Goal: Task Accomplishment & Management: Use online tool/utility

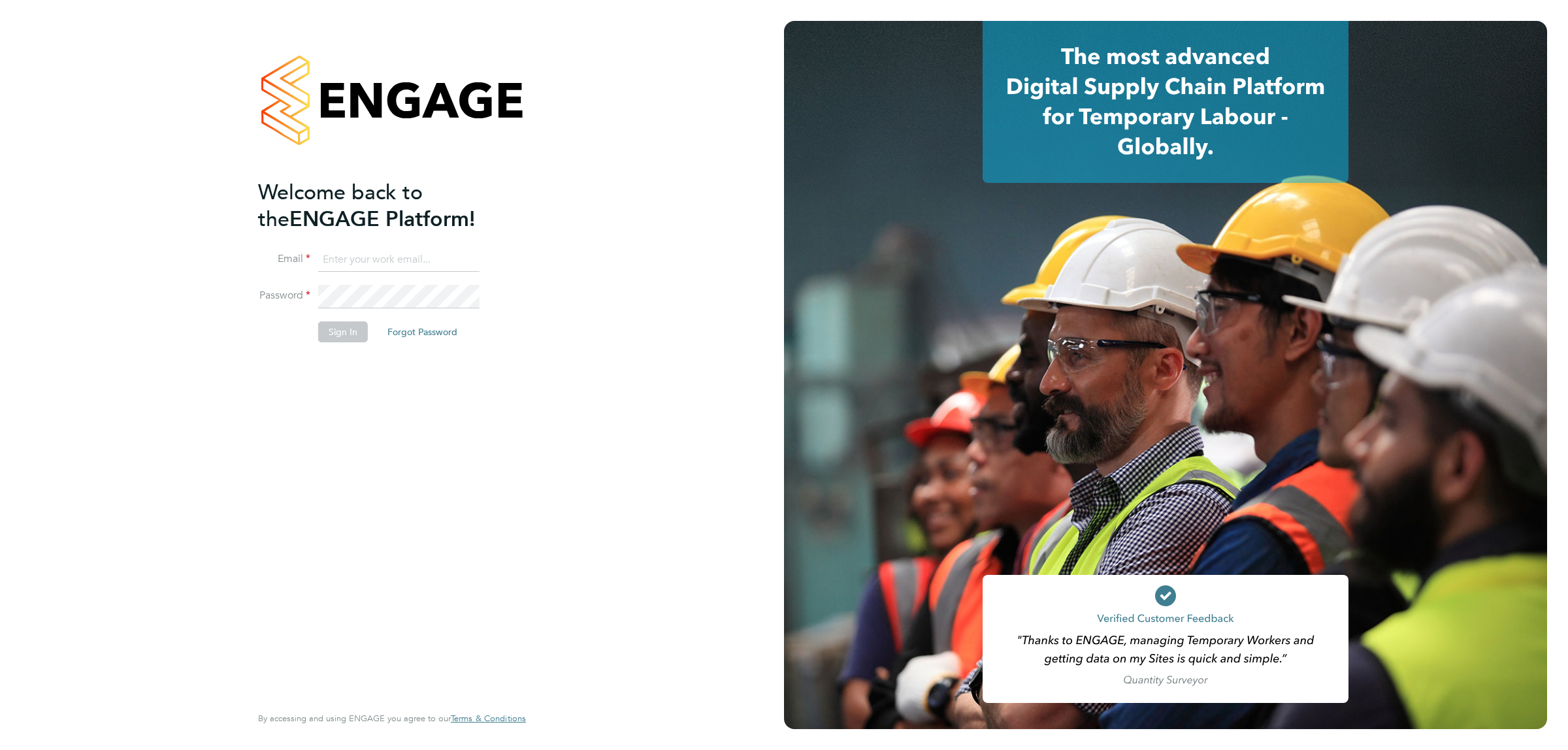
type input "[EMAIL_ADDRESS][DOMAIN_NAME]"
click at [346, 334] on button "Sign In" at bounding box center [343, 332] width 50 height 21
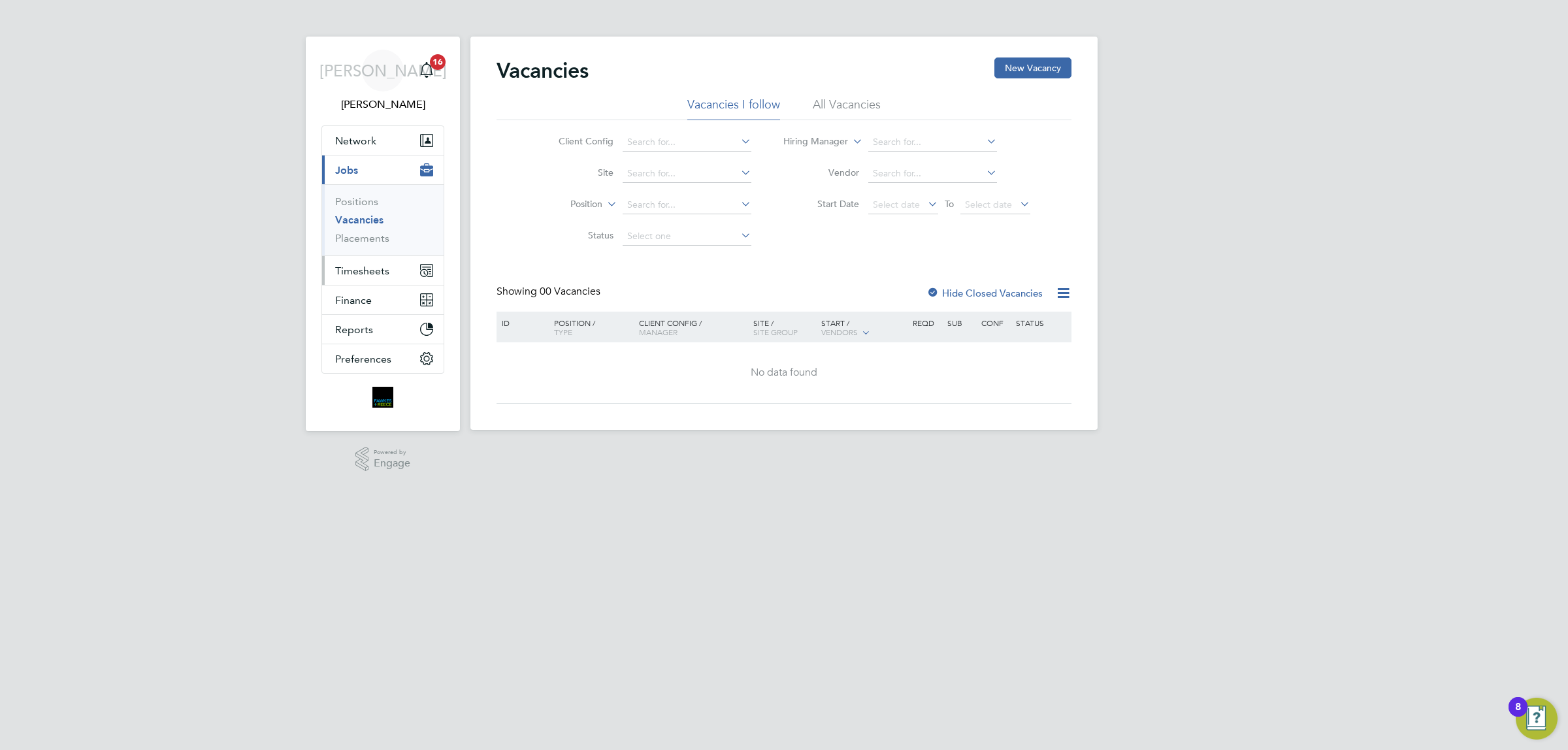
click at [370, 271] on span "Timesheets" at bounding box center [361, 270] width 54 height 13
click at [366, 227] on link "Timesheets" at bounding box center [361, 230] width 54 height 13
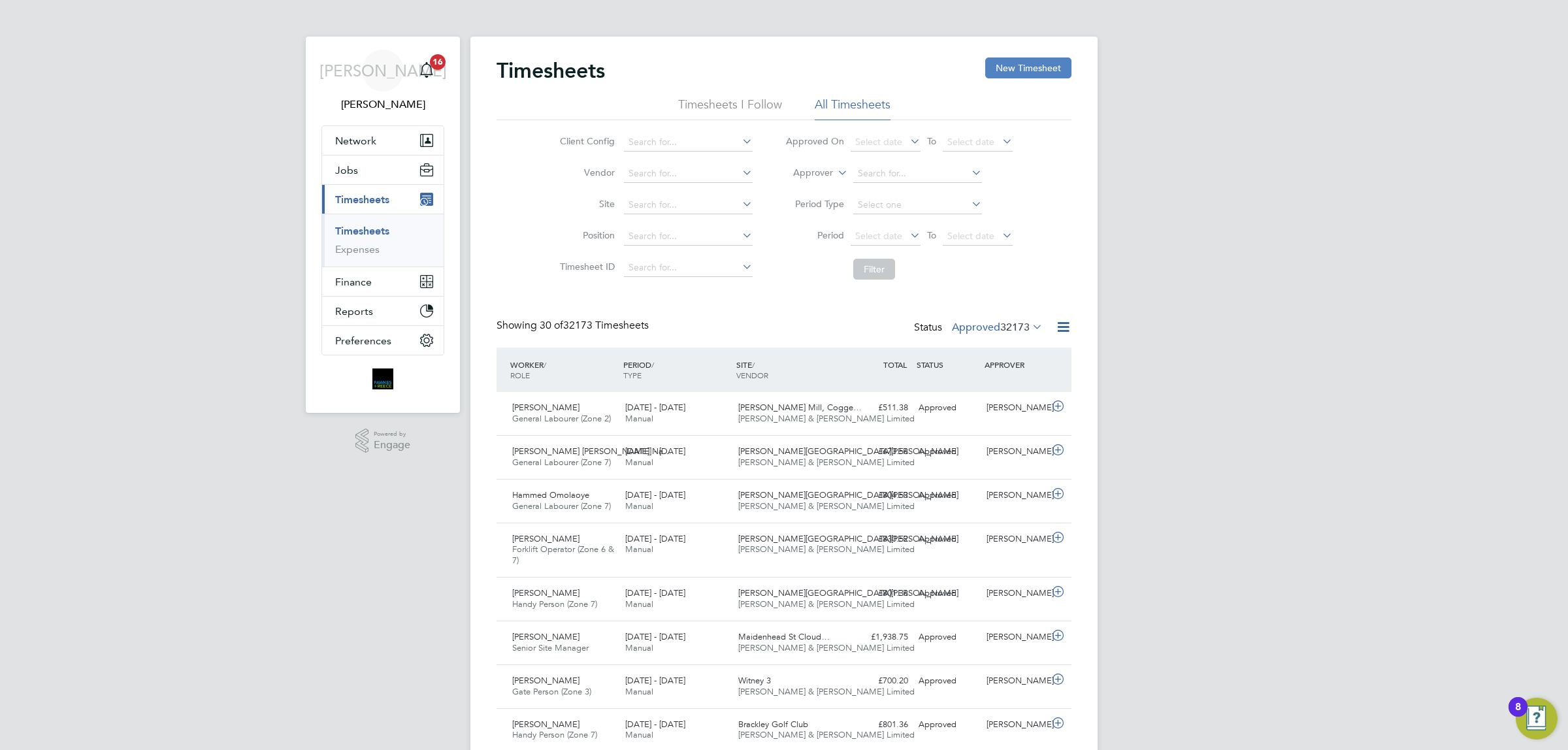
click at [1014, 73] on button "New Timesheet" at bounding box center [1028, 68] width 86 height 21
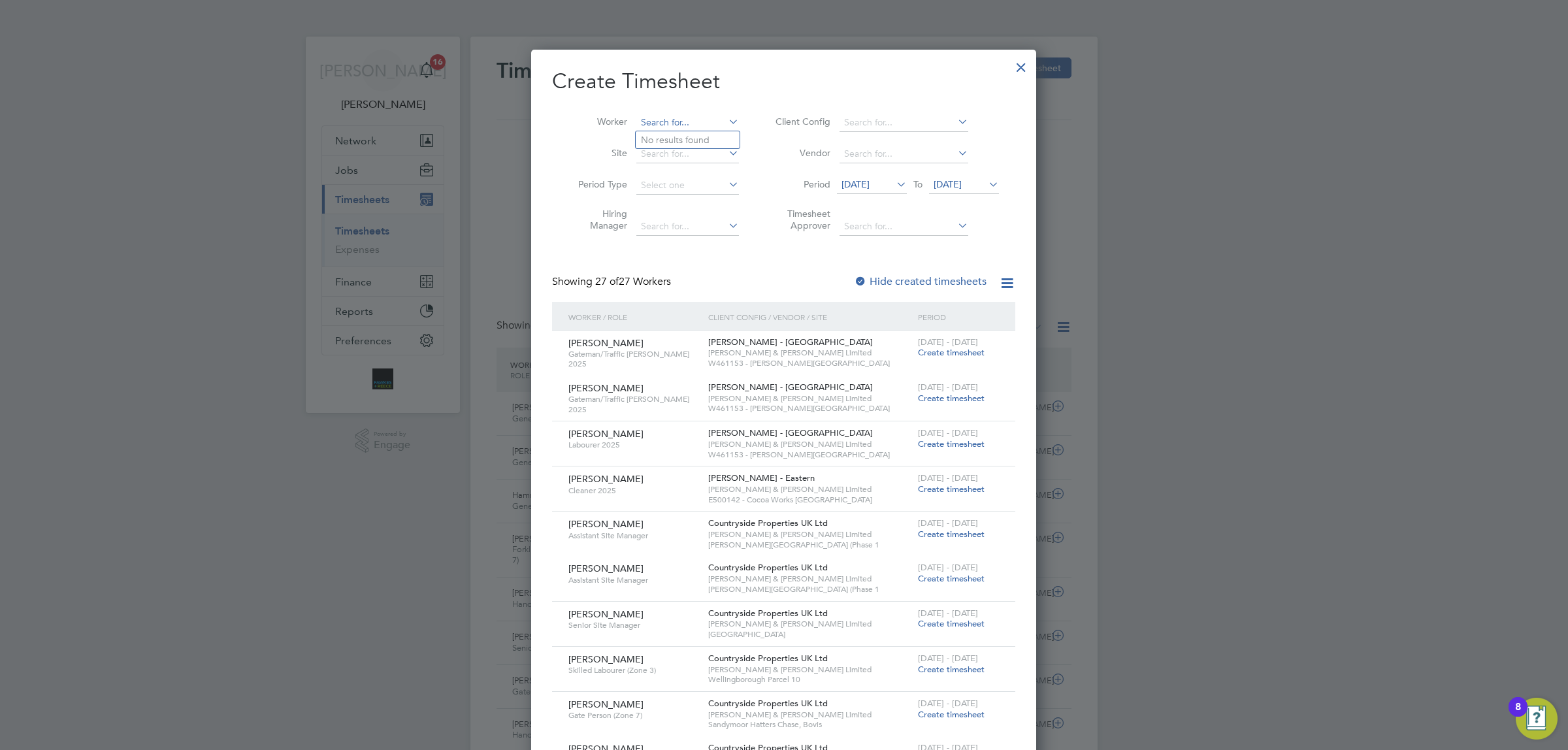
click at [638, 116] on input at bounding box center [687, 122] width 102 height 19
type input "a"
click at [706, 170] on li "Costel Amaximoaie" at bounding box center [695, 175] width 120 height 18
type input "Costel Amaximoaie"
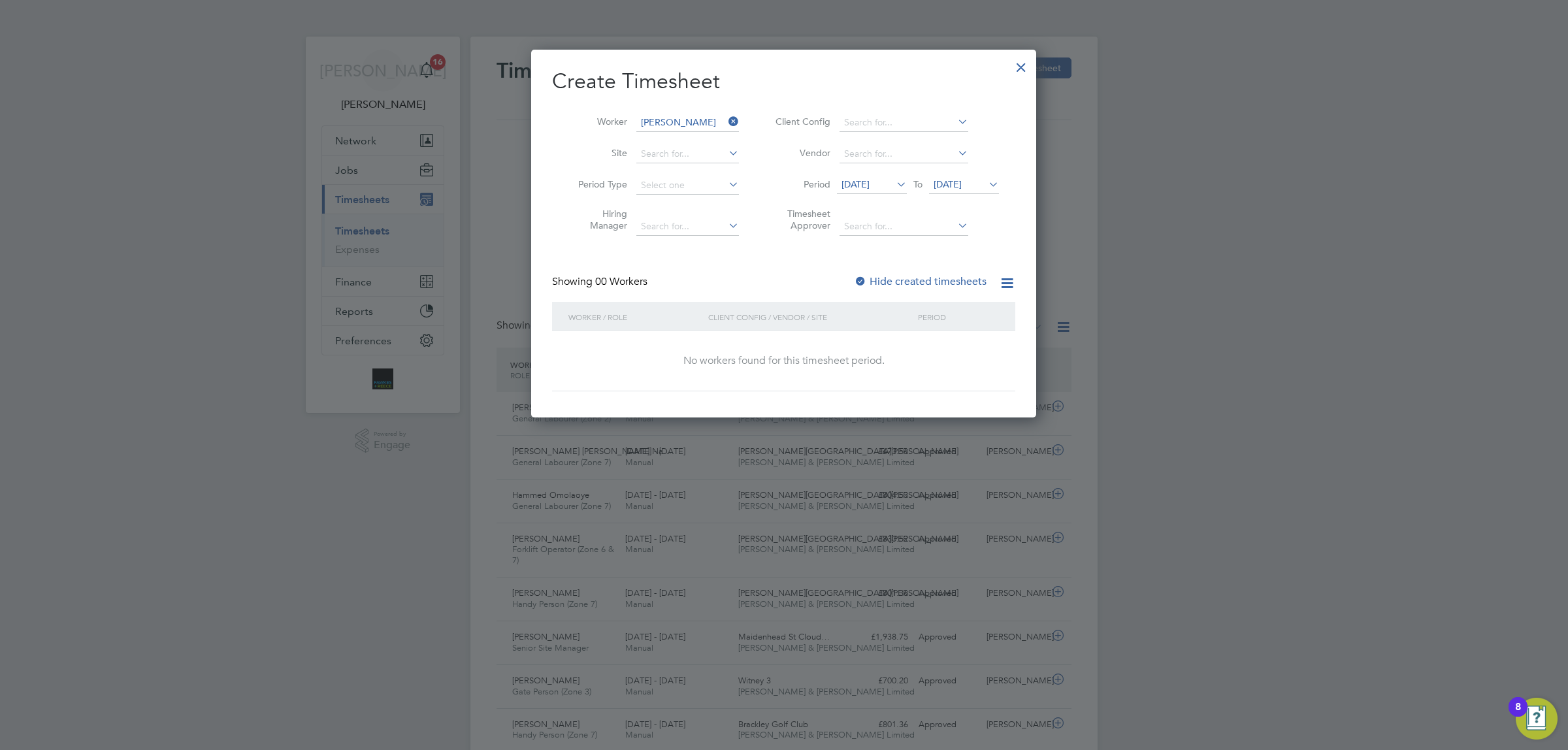
click at [986, 184] on icon at bounding box center [986, 184] width 0 height 19
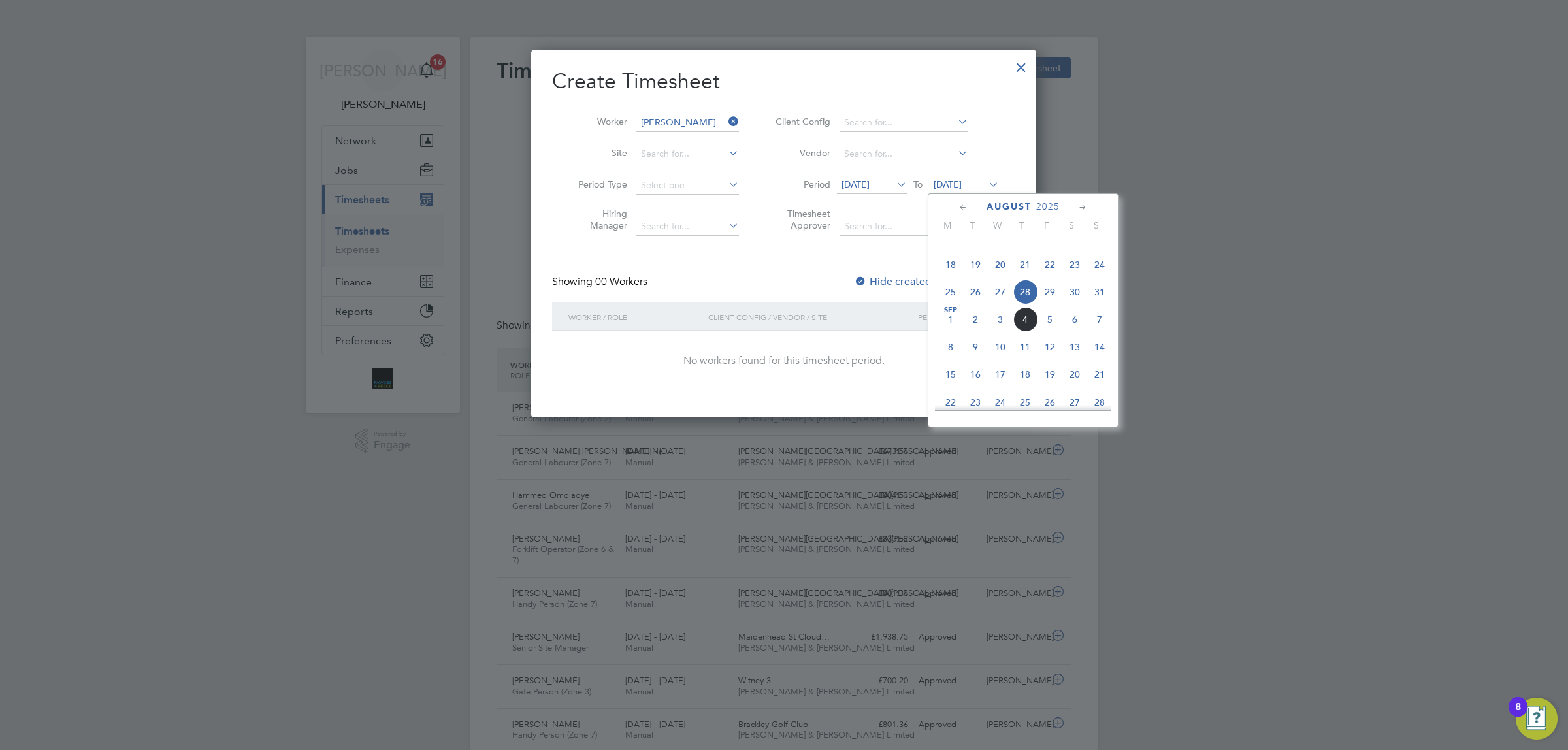
click at [1109, 304] on span "31" at bounding box center [1100, 292] width 25 height 25
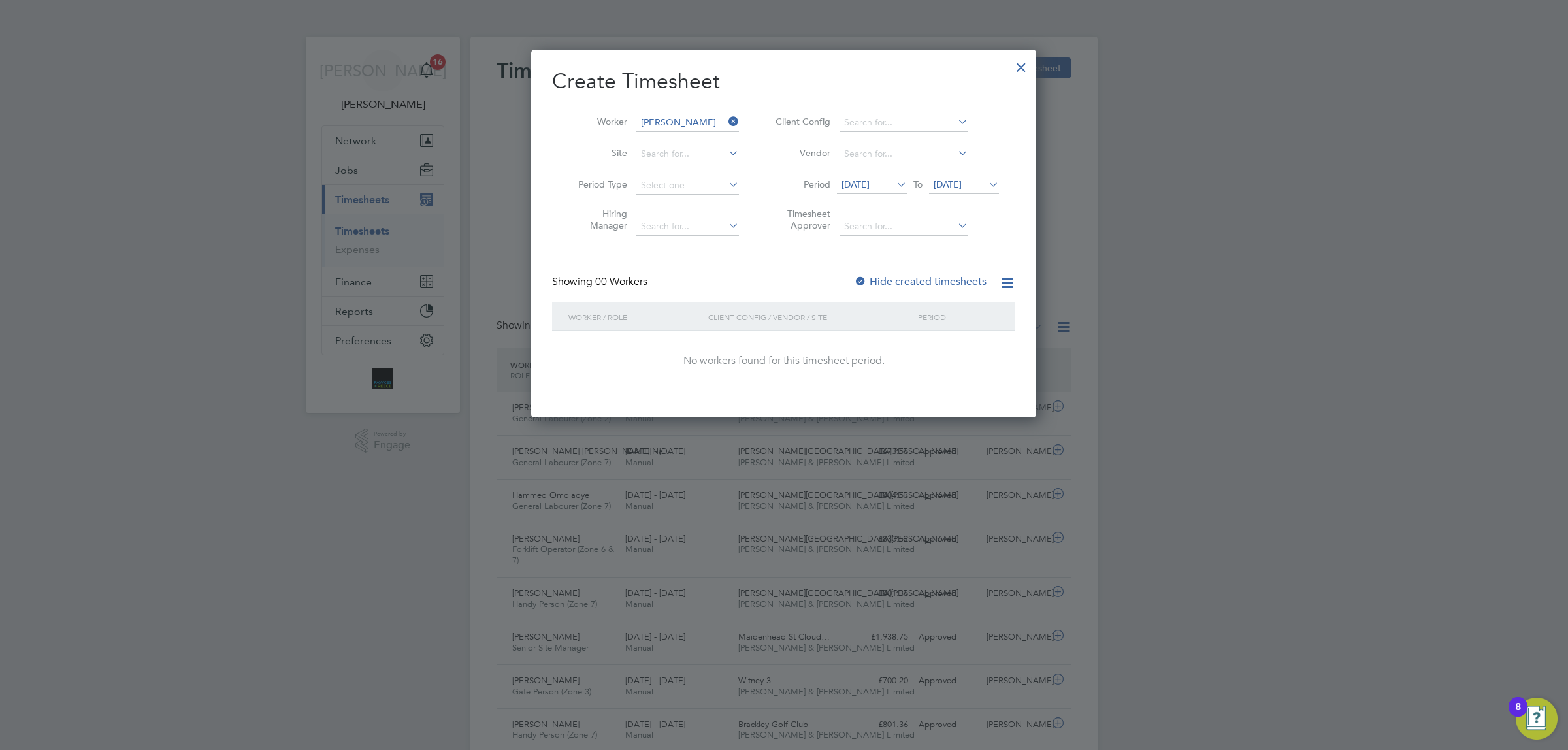
click at [867, 276] on div at bounding box center [861, 282] width 13 height 13
click at [870, 183] on span "21 Aug 2025" at bounding box center [855, 184] width 28 height 12
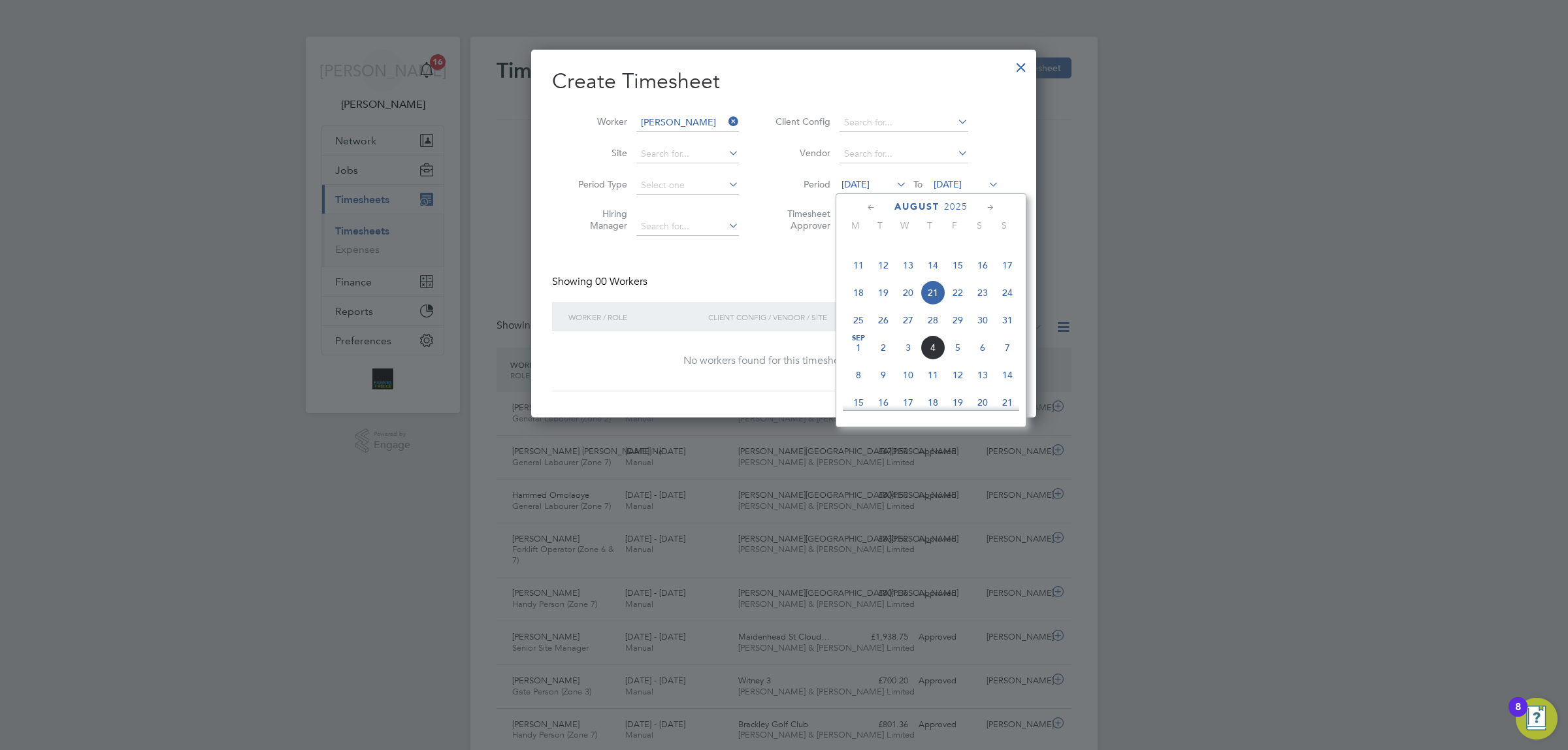
click at [848, 305] on span "18" at bounding box center [858, 292] width 25 height 25
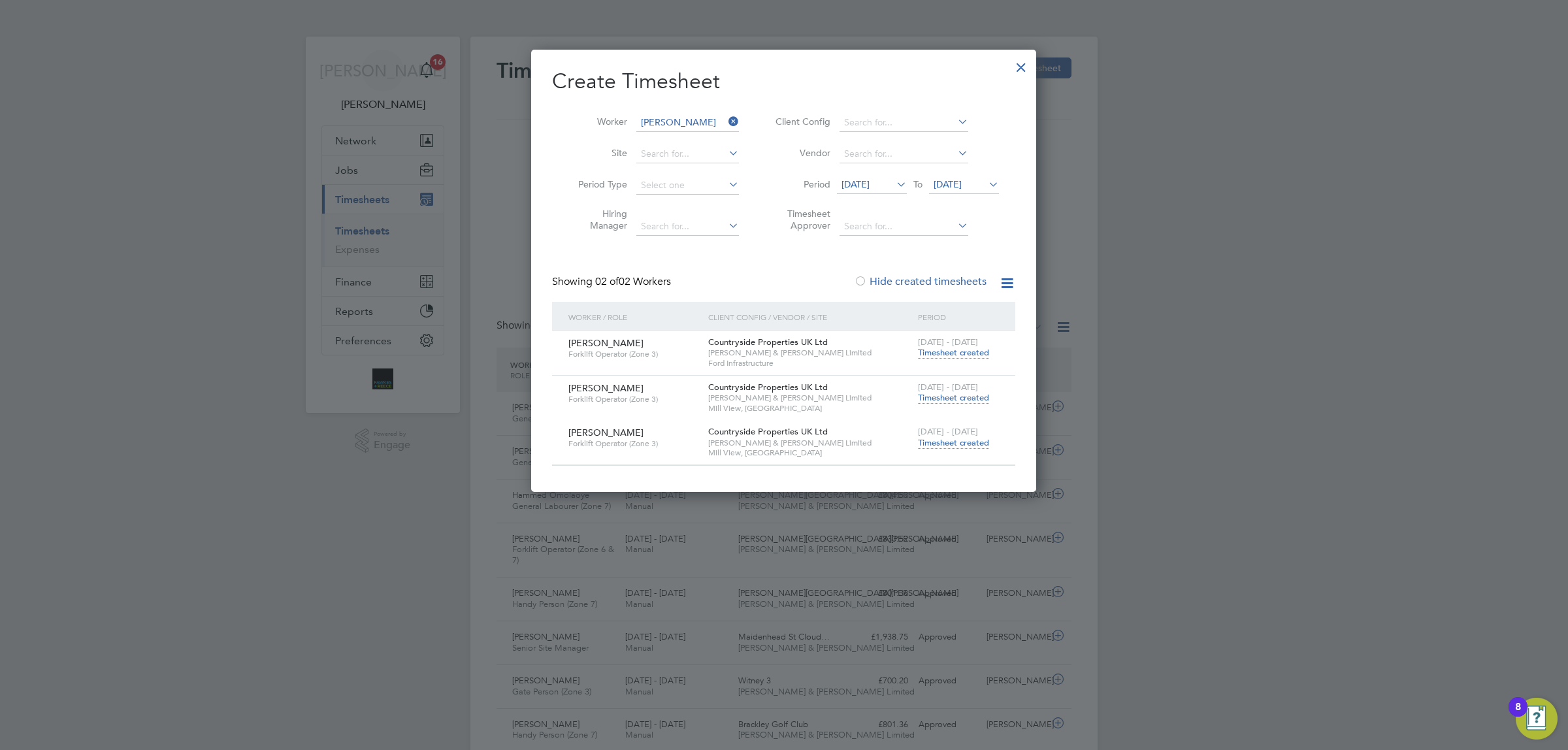
click at [955, 441] on span "Timesheet created" at bounding box center [953, 443] width 71 height 12
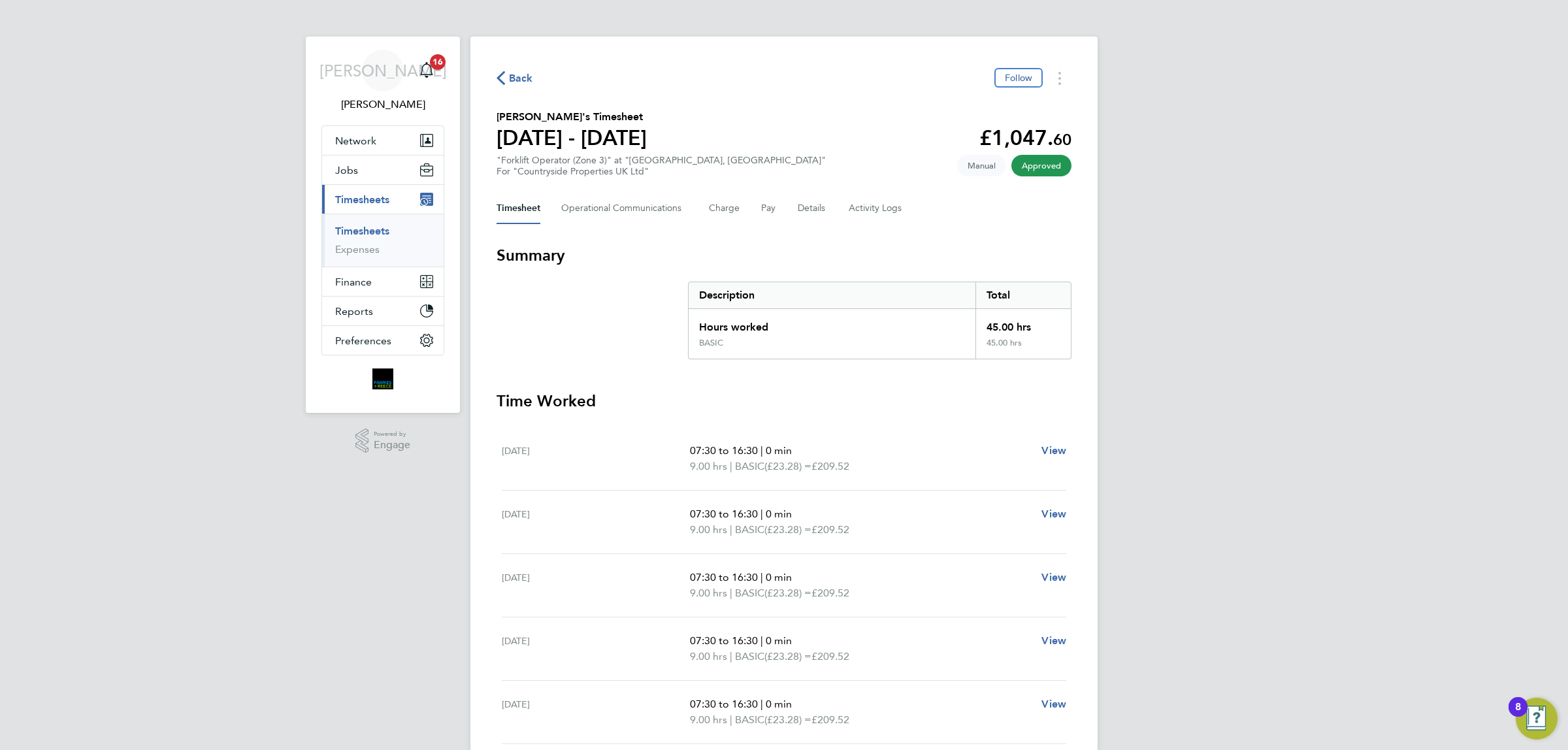
click at [524, 79] on span "Back" at bounding box center [521, 78] width 24 height 16
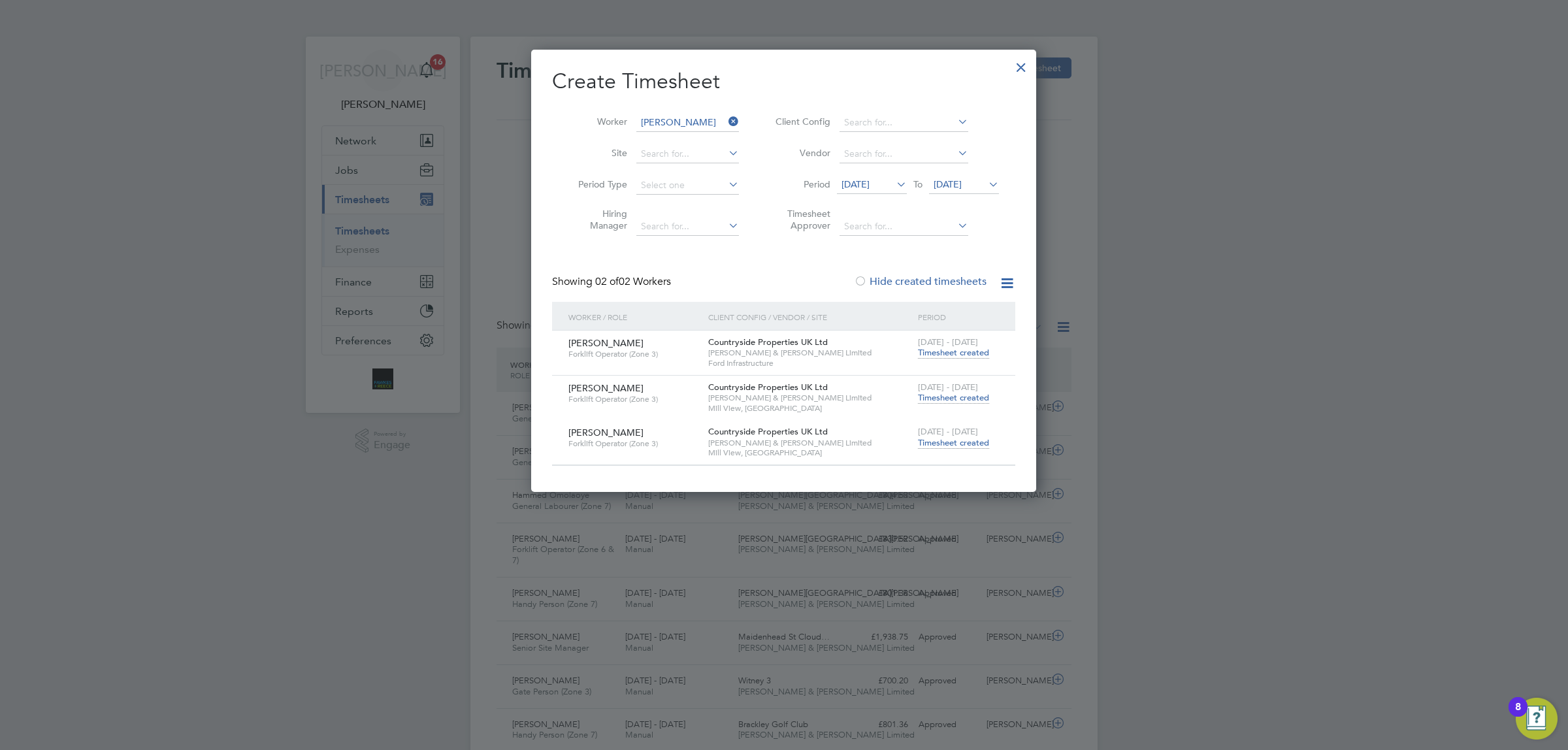
click at [961, 392] on span "Timesheet created" at bounding box center [953, 398] width 71 height 12
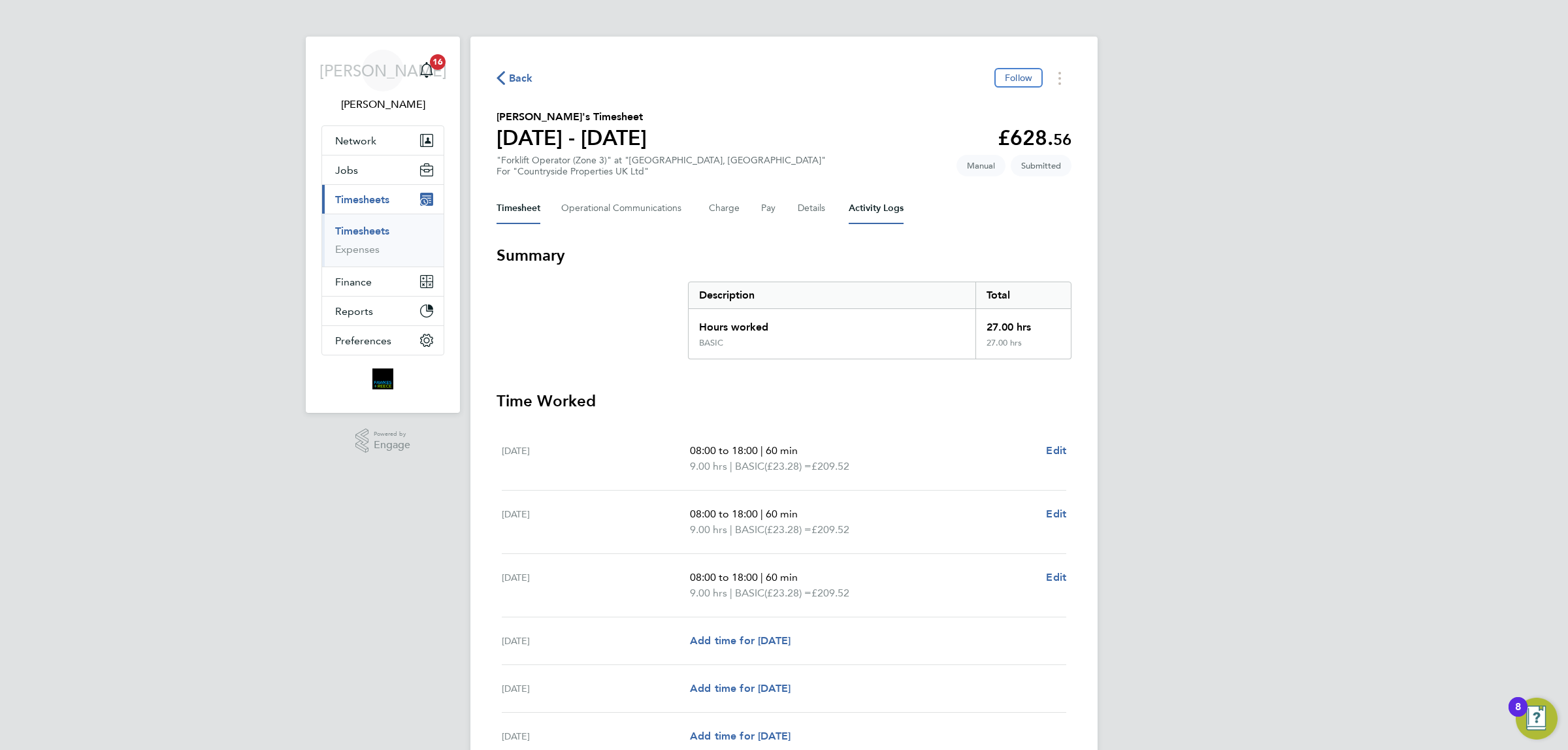
click at [870, 212] on Logs-tab "Activity Logs" at bounding box center [876, 208] width 55 height 31
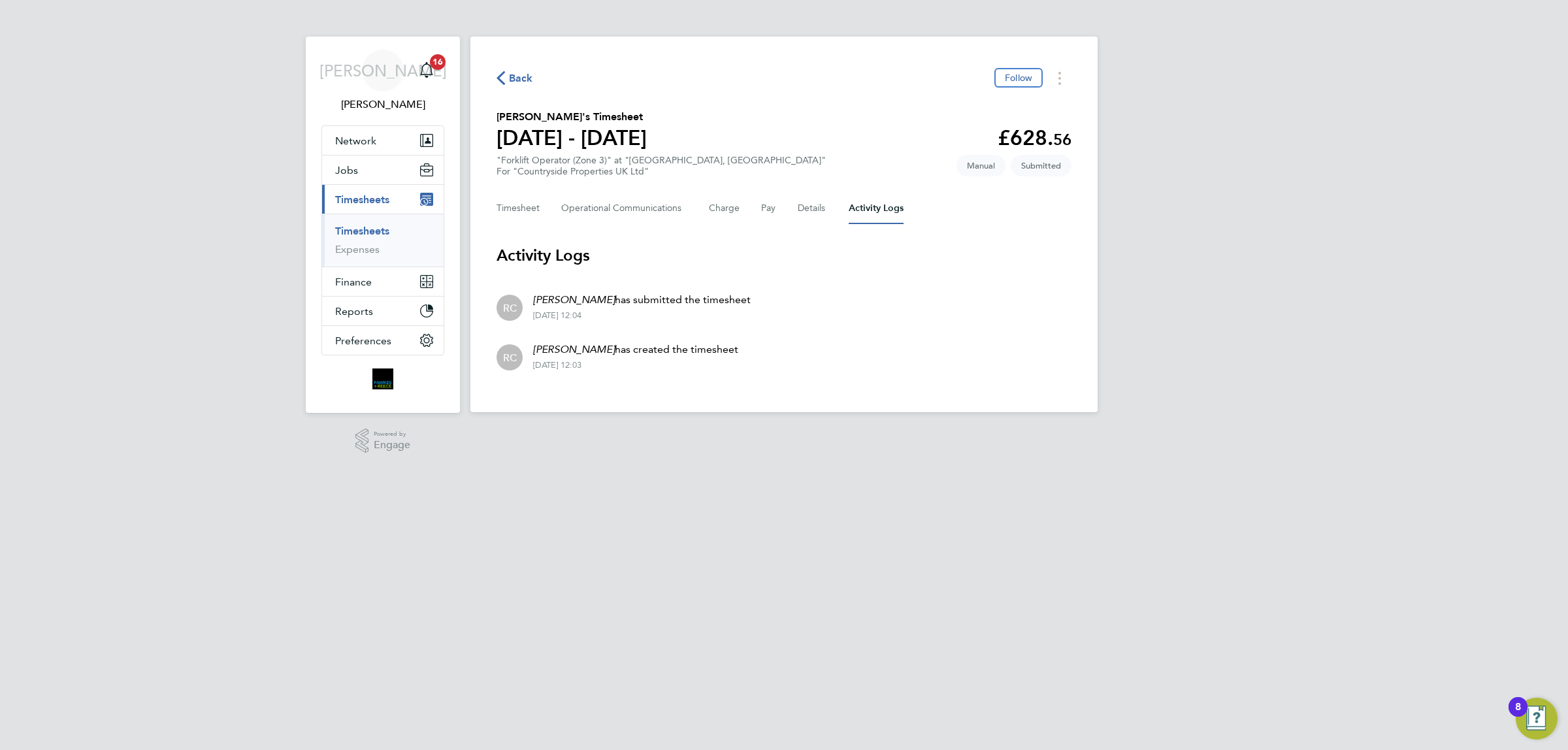
click at [516, 69] on div "Back Follow" at bounding box center [784, 78] width 575 height 20
click at [533, 83] on div "Back Follow" at bounding box center [784, 78] width 575 height 20
click at [519, 81] on span "Back" at bounding box center [521, 78] width 24 height 16
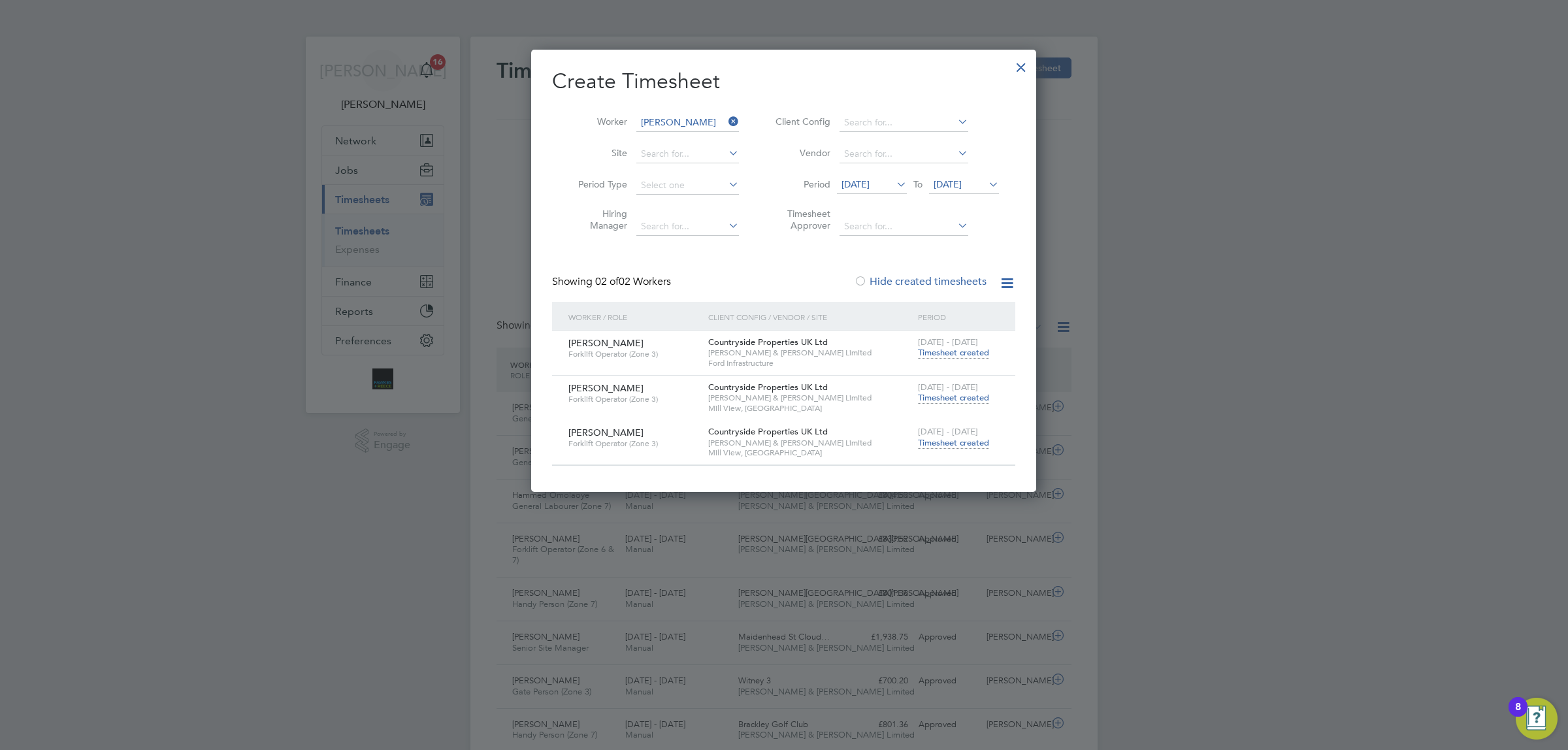
click at [927, 354] on span "Timesheet created" at bounding box center [953, 352] width 71 height 12
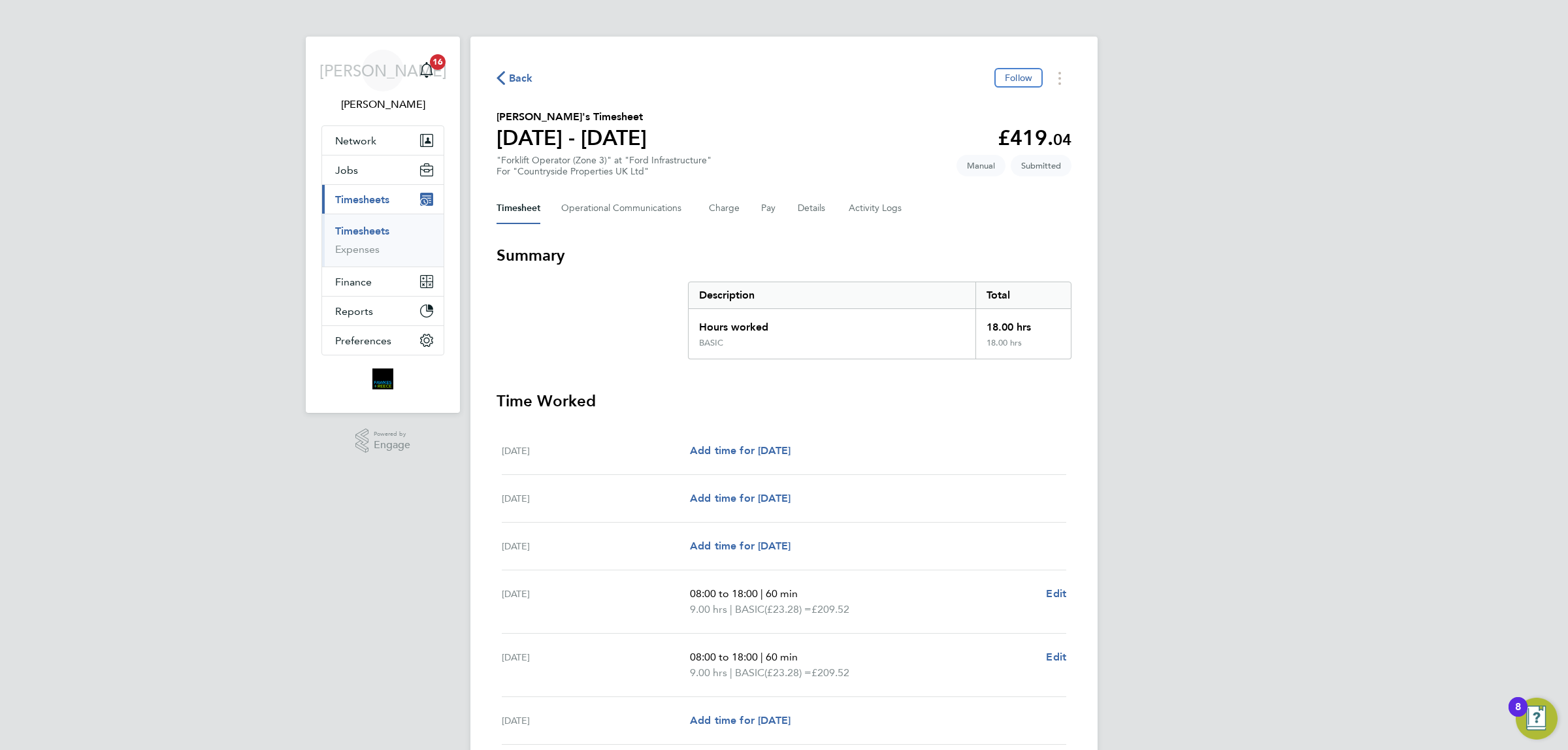
drag, startPoint x: 518, startPoint y: 79, endPoint x: 805, endPoint y: 357, distance: 399.6
click at [827, 343] on div "Back Follow Costel Amaximoaie's Timesheet 18 - 24 Aug 2025 £419. 04 "Forklift O…" at bounding box center [784, 461] width 627 height 849
drag, startPoint x: 870, startPoint y: 209, endPoint x: 906, endPoint y: 209, distance: 36.0
click at [873, 209] on Logs-tab "Activity Logs" at bounding box center [876, 208] width 55 height 31
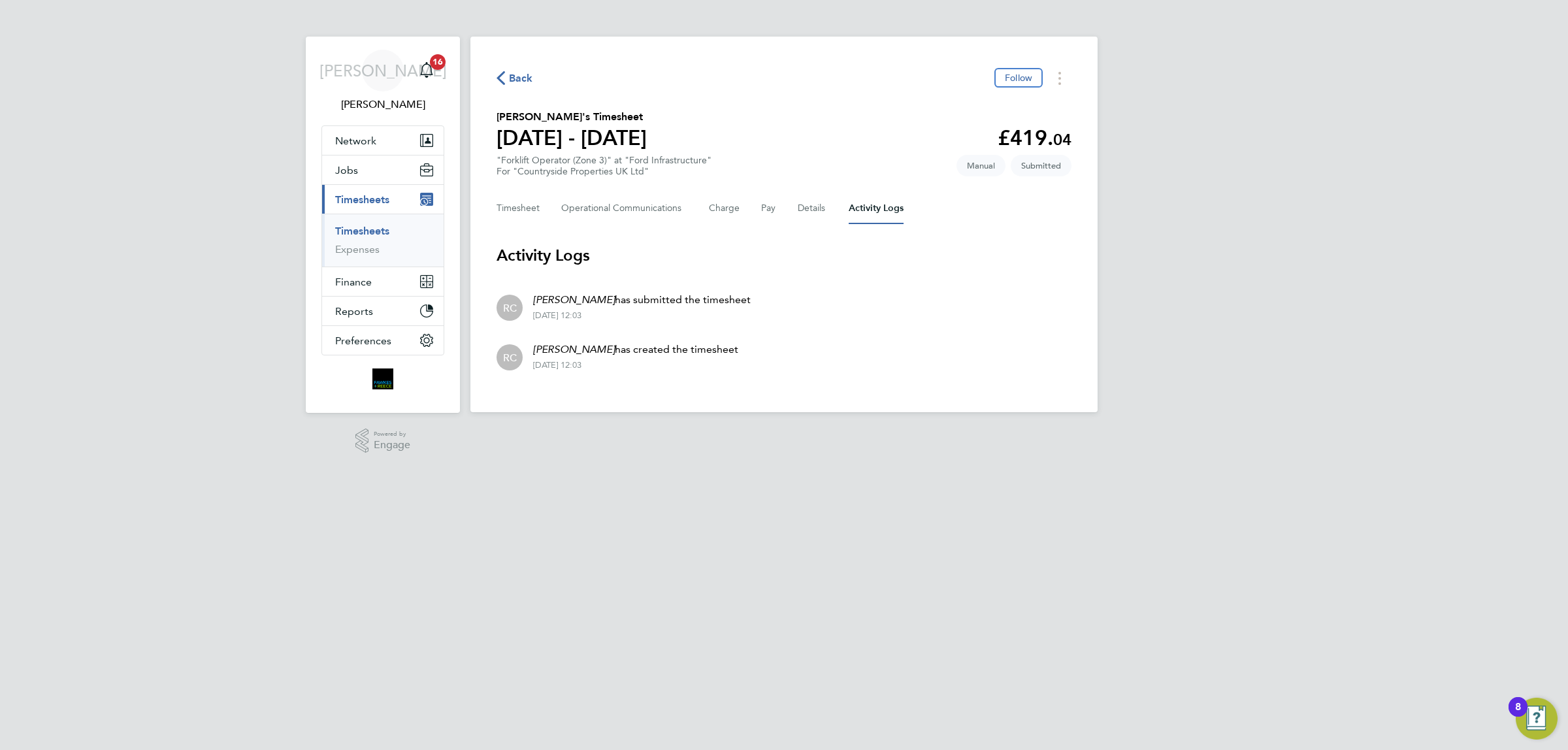
click at [507, 75] on span "Back" at bounding box center [514, 77] width 36 height 13
